Goal: Complete application form: Complete application form

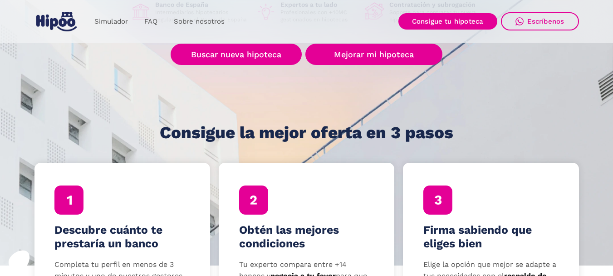
scroll to position [272, 0]
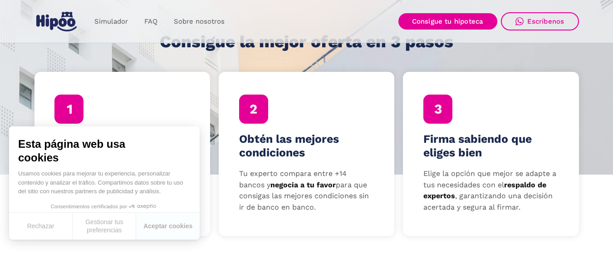
click at [177, 91] on div "Descubre cuánto te prestaría un banco Completa tu perfil en menos de 3 minutos …" at bounding box center [123, 153] width 176 height 163
click at [72, 110] on div at bounding box center [68, 108] width 29 height 29
drag, startPoint x: 41, startPoint y: 218, endPoint x: 44, endPoint y: 225, distance: 8.2
click at [43, 222] on button "Rechazar" at bounding box center [41, 226] width 64 height 27
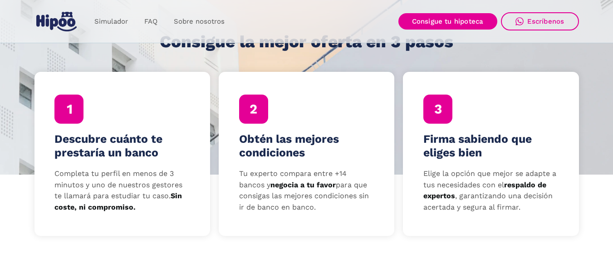
click at [68, 110] on img at bounding box center [69, 108] width 5 height 9
click at [89, 206] on strong "Sin coste, ni compromiso." at bounding box center [118, 201] width 128 height 20
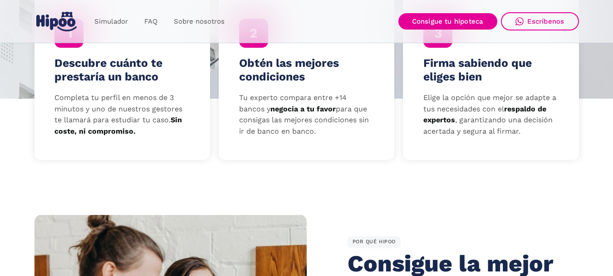
scroll to position [318, 0]
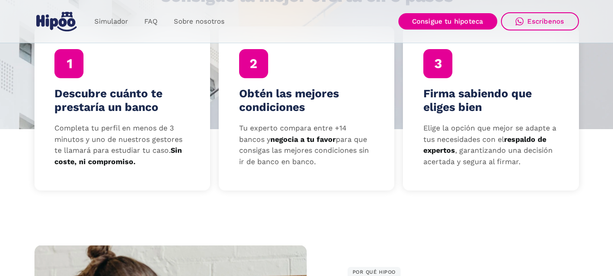
click at [109, 107] on h4 "Descubre cuánto te prestaría un banco" at bounding box center [121, 100] width 135 height 27
click at [106, 104] on h4 "Descubre cuánto te prestaría un banco" at bounding box center [121, 100] width 135 height 27
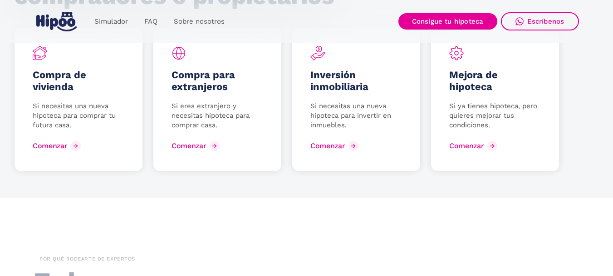
scroll to position [1271, 0]
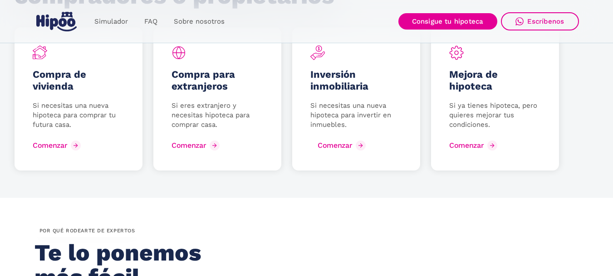
click at [331, 145] on div "Comenzar" at bounding box center [335, 145] width 35 height 9
